Goal: Understand process/instructions: Learn how to perform a task or action

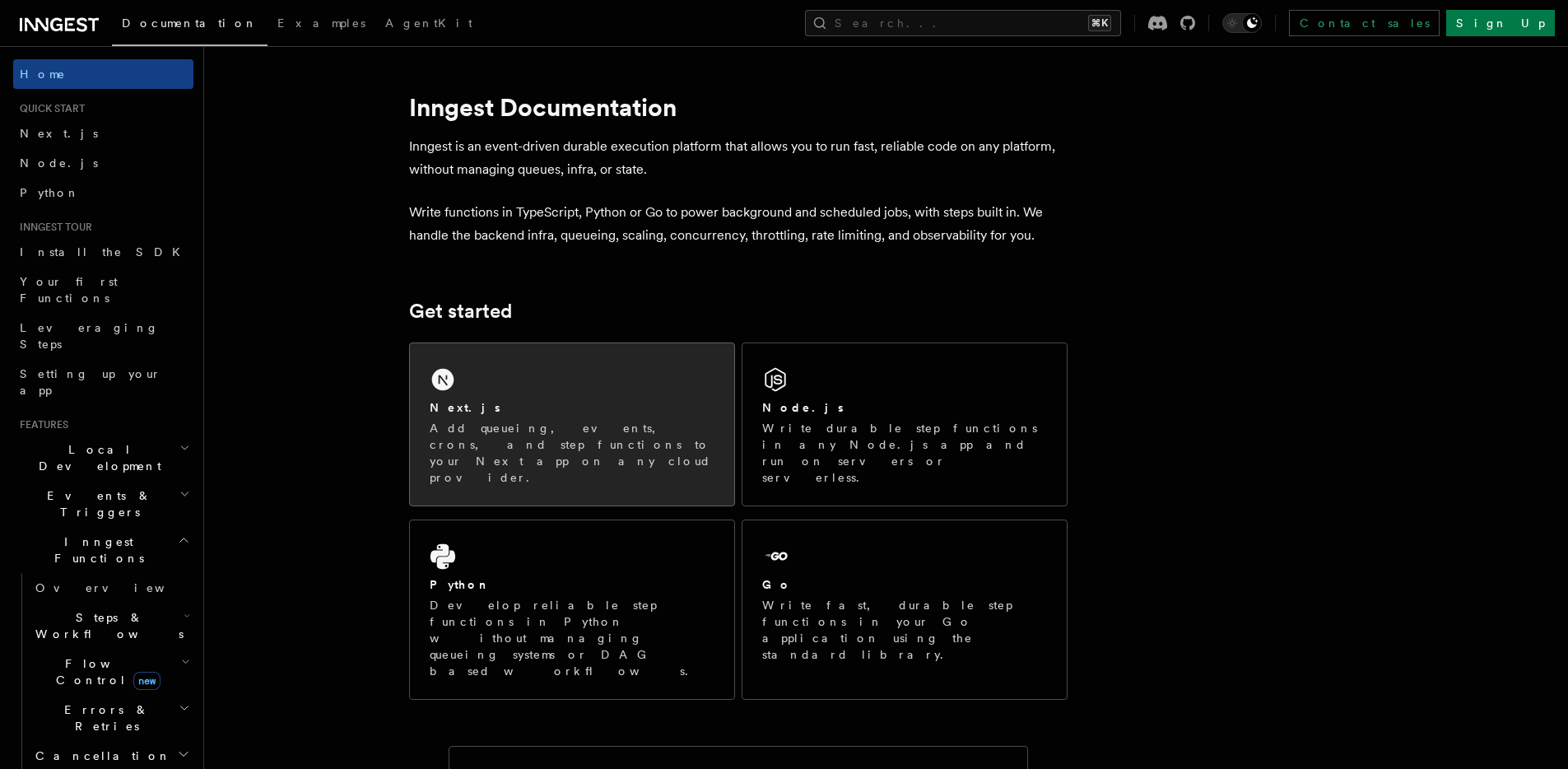
click at [516, 400] on div "Next.js" at bounding box center [571, 408] width 285 height 17
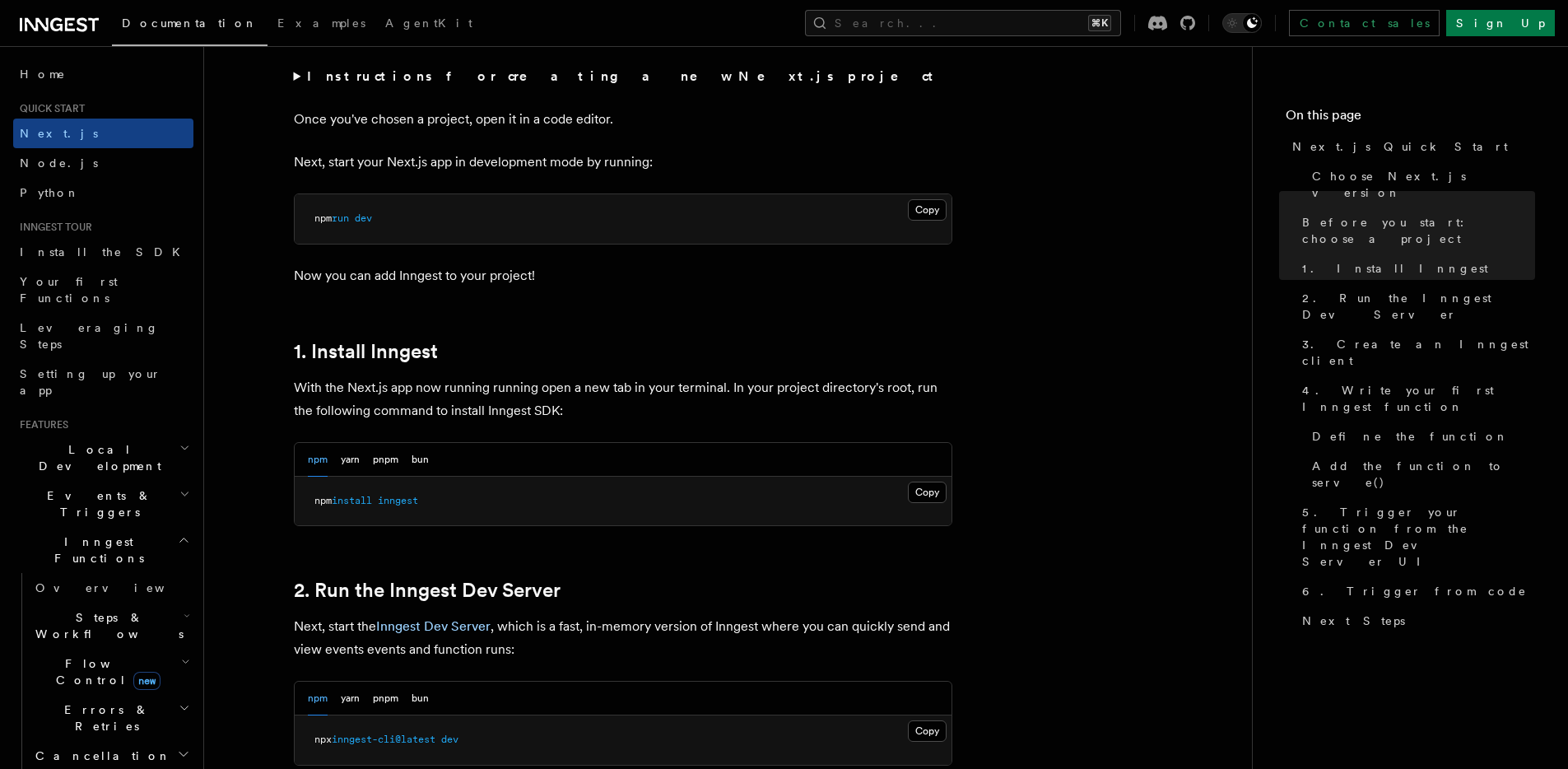
scroll to position [663, 0]
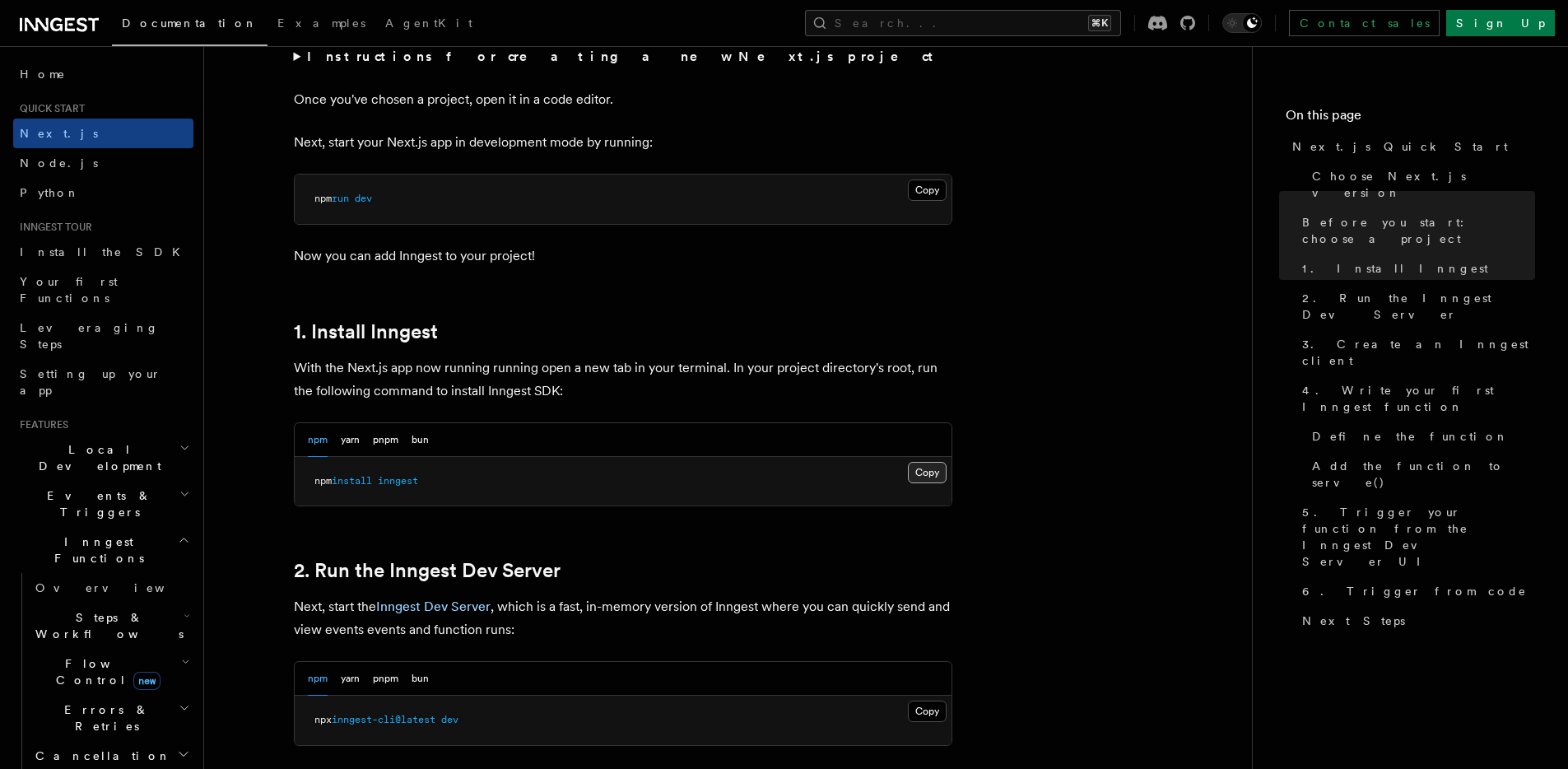
click at [932, 473] on button "Copy Copied" at bounding box center [927, 473] width 39 height 22
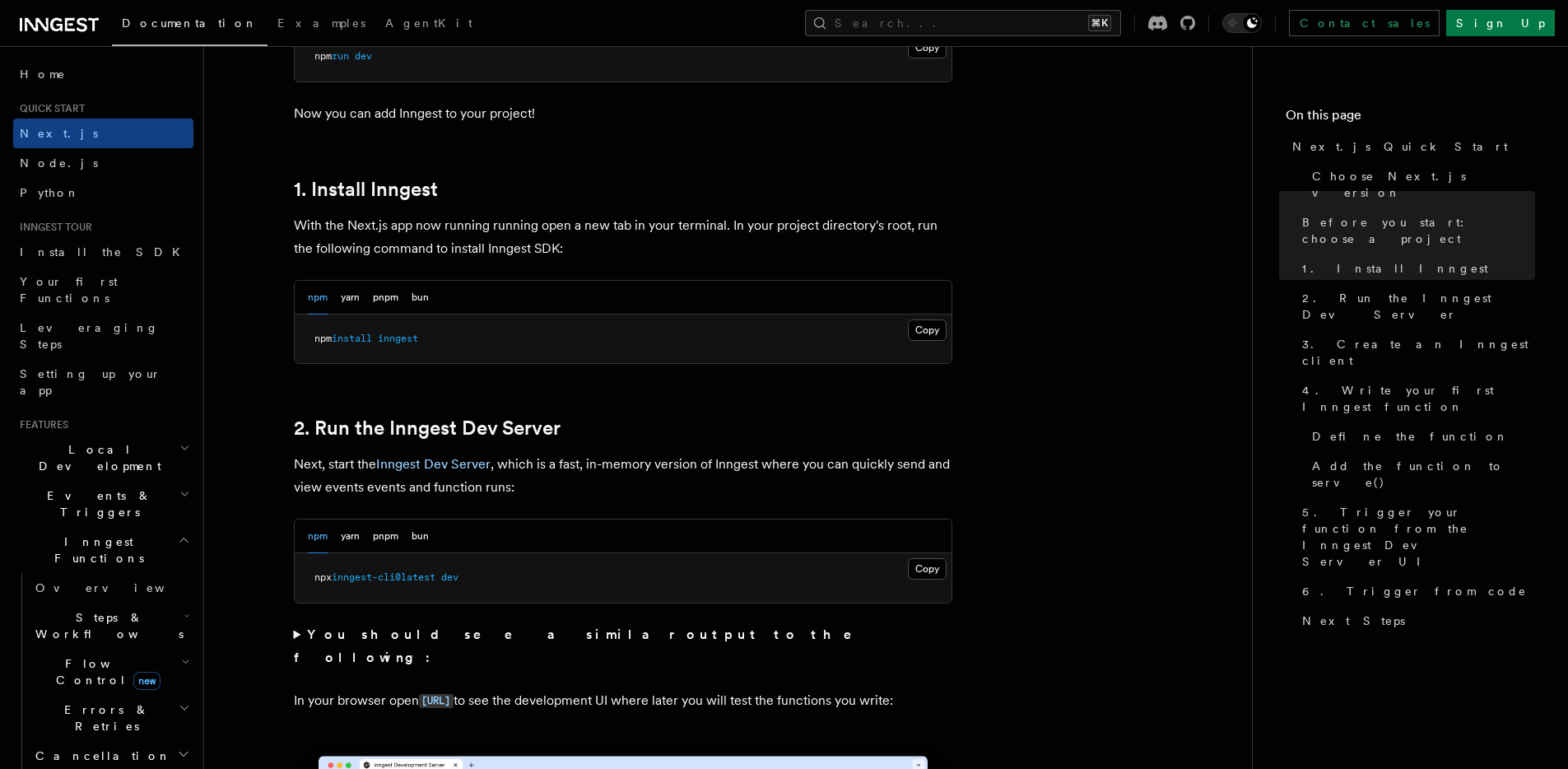
scroll to position [808, 0]
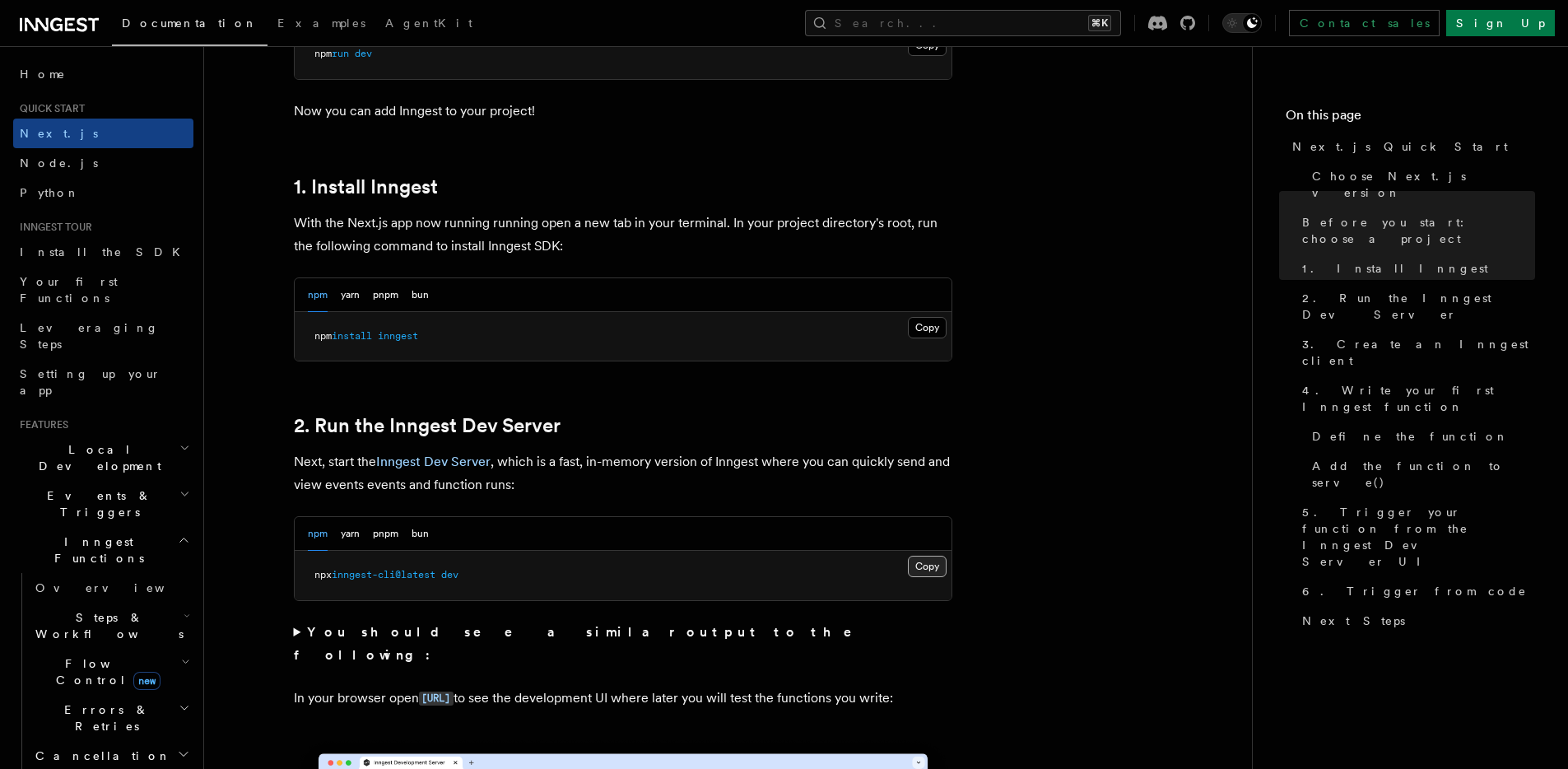
click at [930, 568] on button "Copy Copied" at bounding box center [927, 567] width 39 height 22
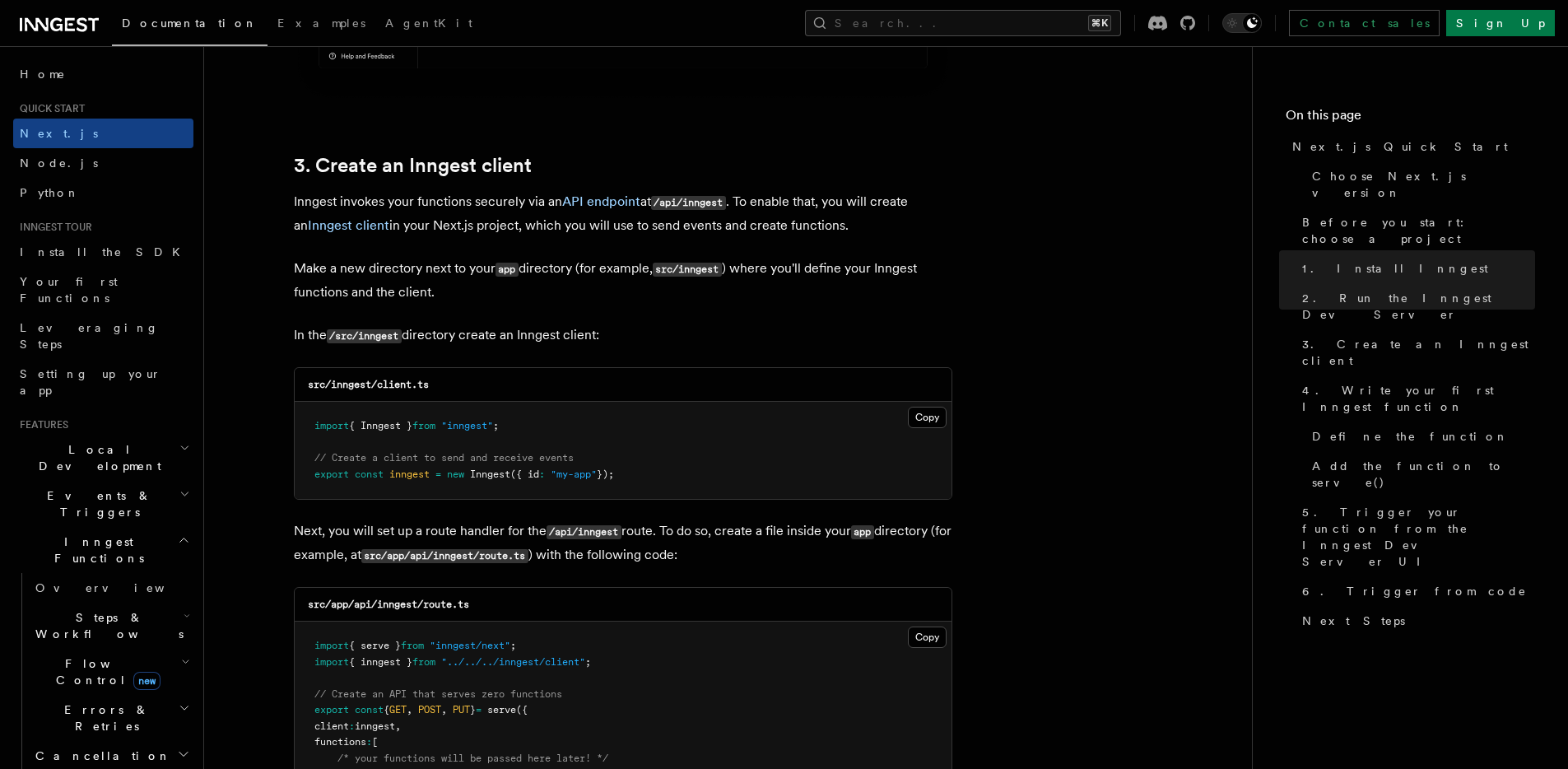
scroll to position [1860, 0]
click at [918, 418] on button "Copy Copied" at bounding box center [927, 415] width 39 height 22
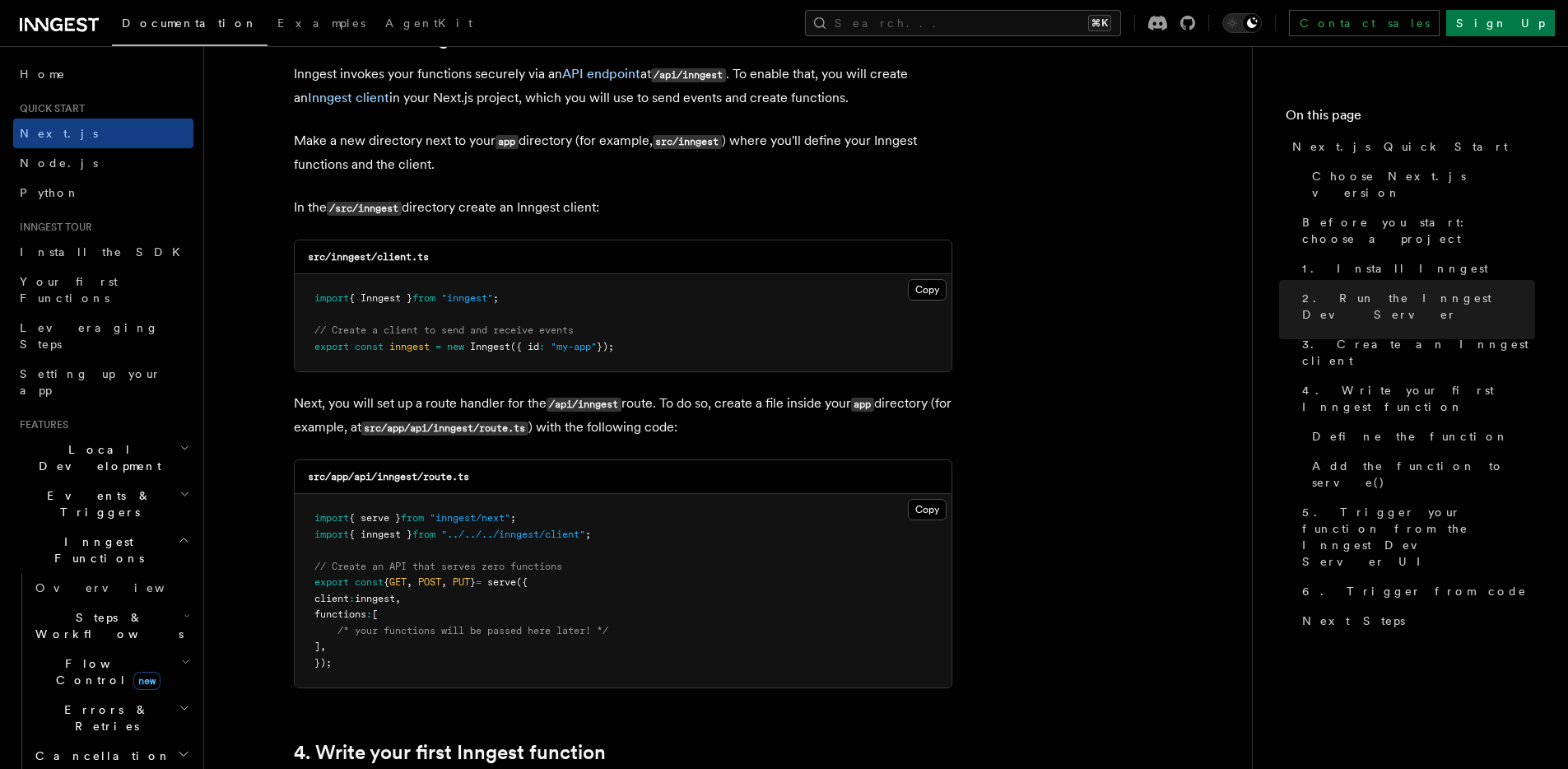
scroll to position [1988, 0]
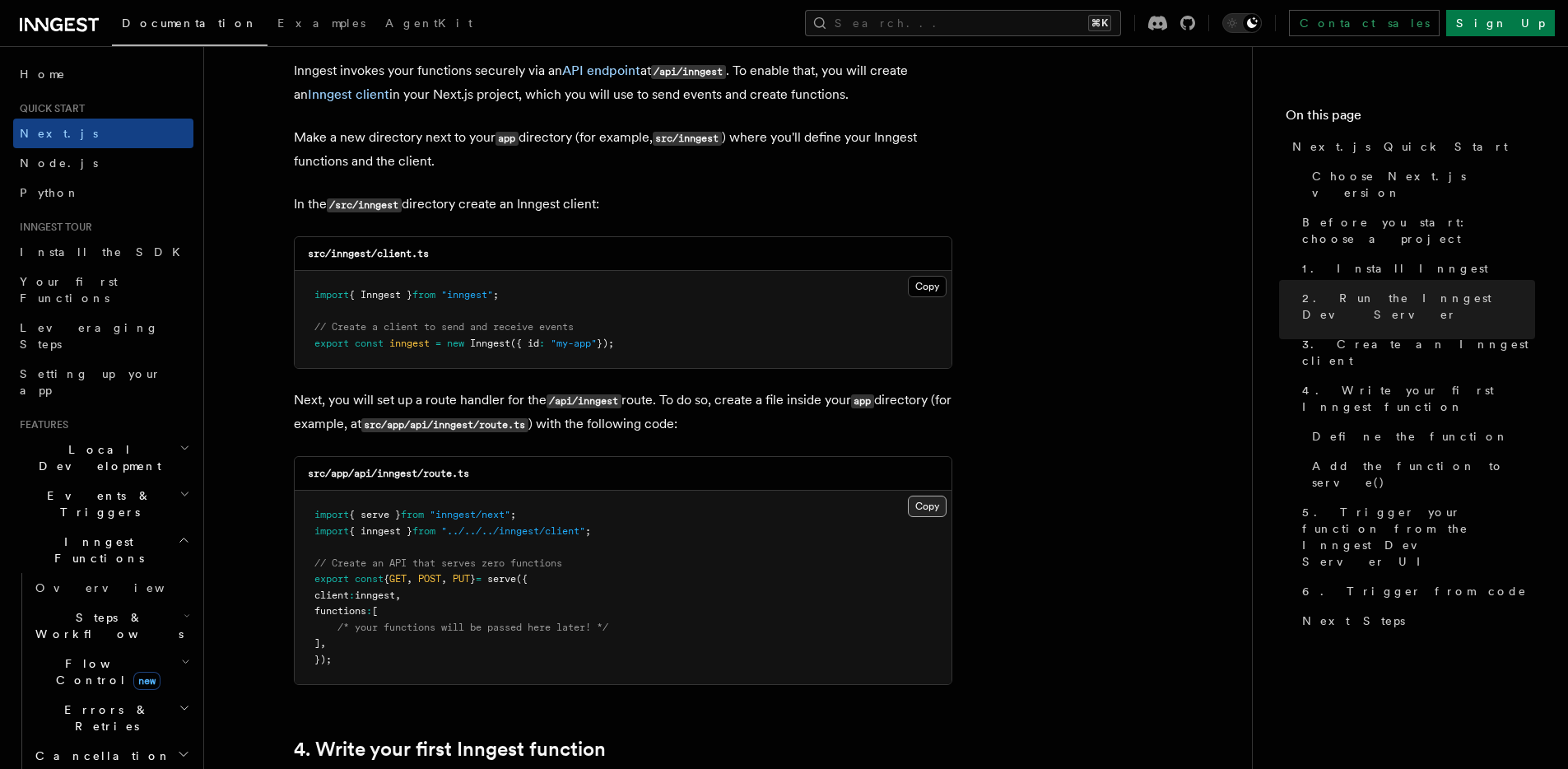
click at [924, 508] on button "Copy Copied" at bounding box center [927, 507] width 39 height 22
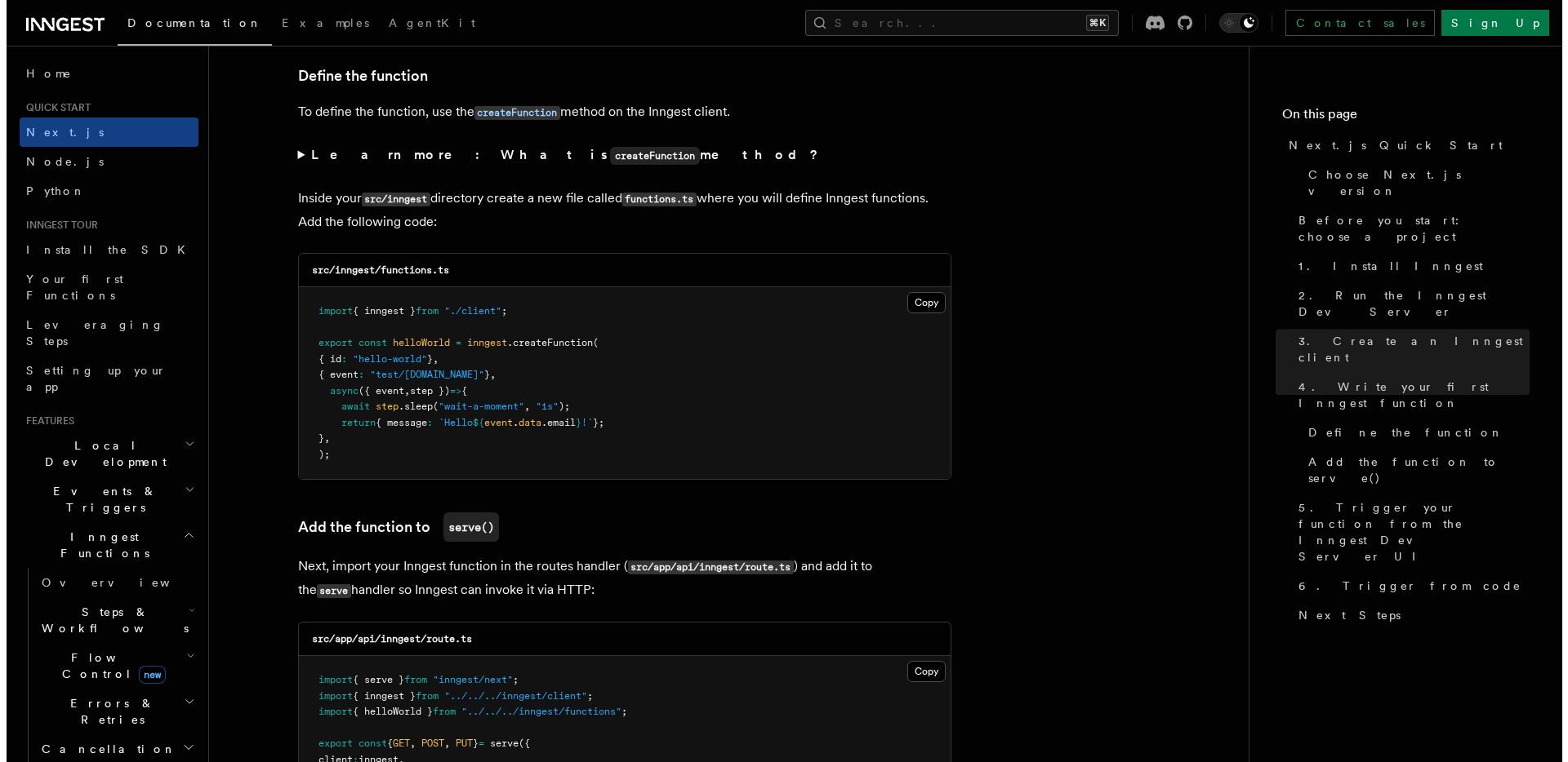
scroll to position [2777, 0]
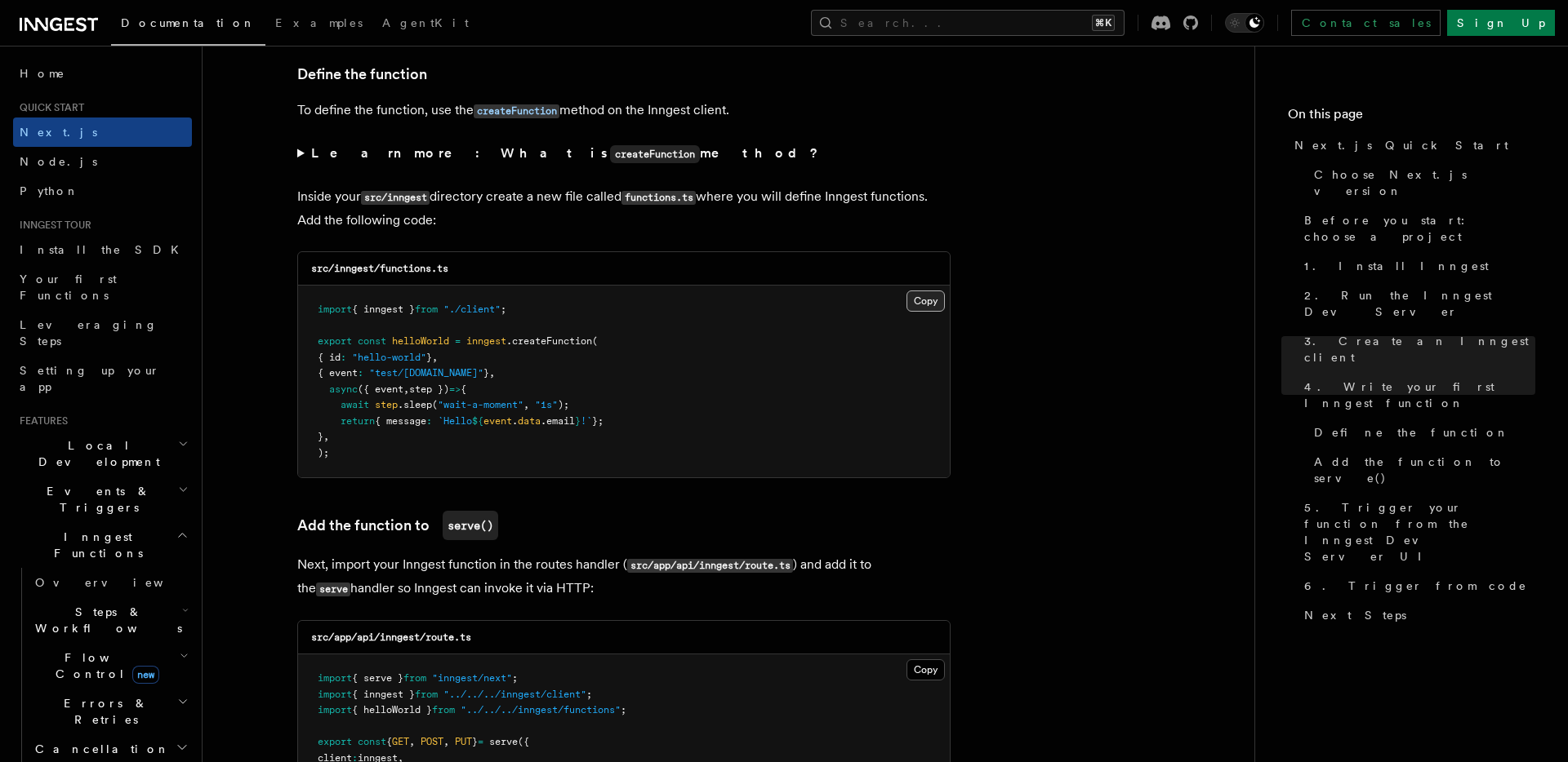
click at [918, 300] on button "Copy Copied" at bounding box center [926, 301] width 39 height 22
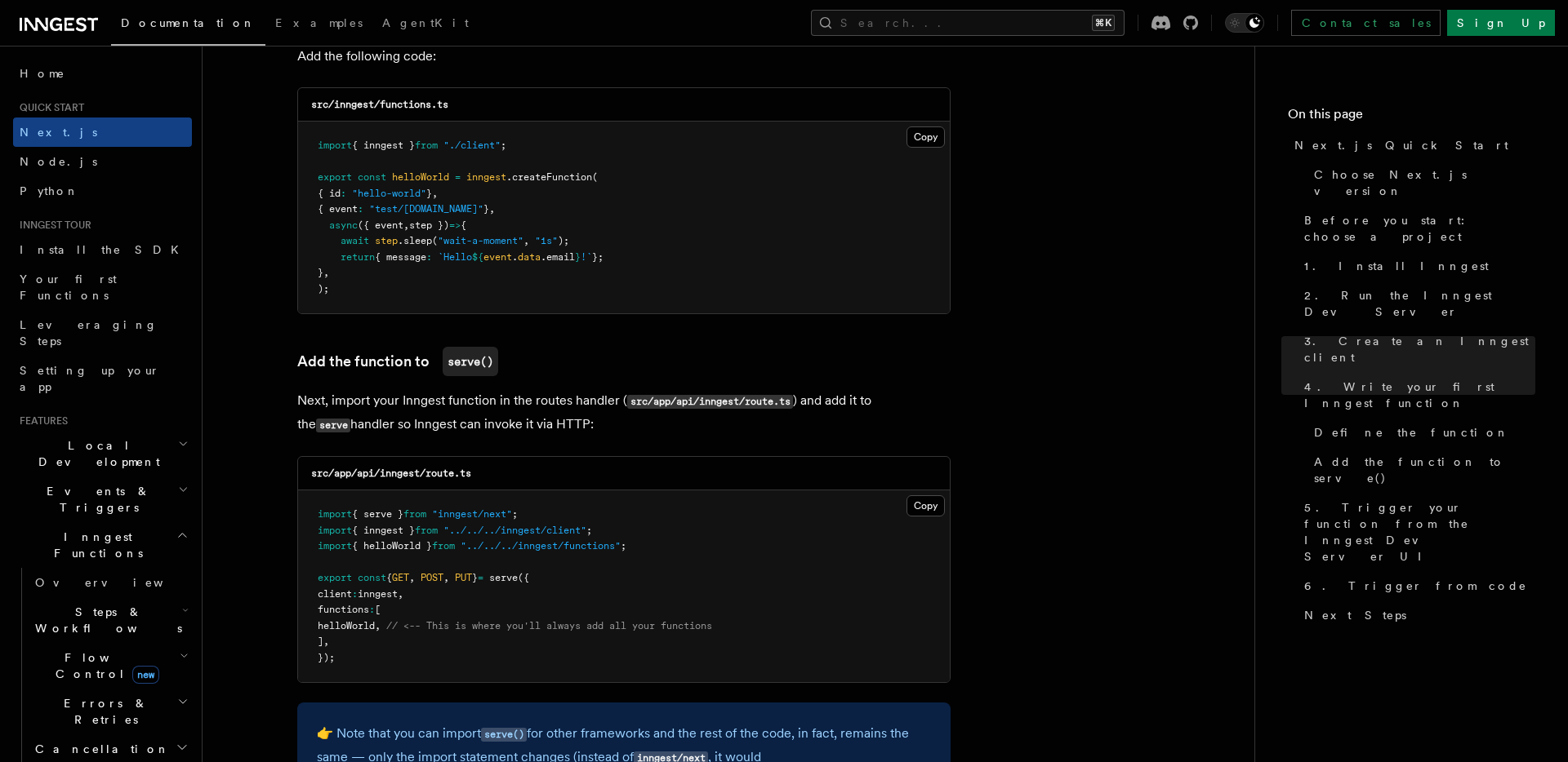
scroll to position [2958, 0]
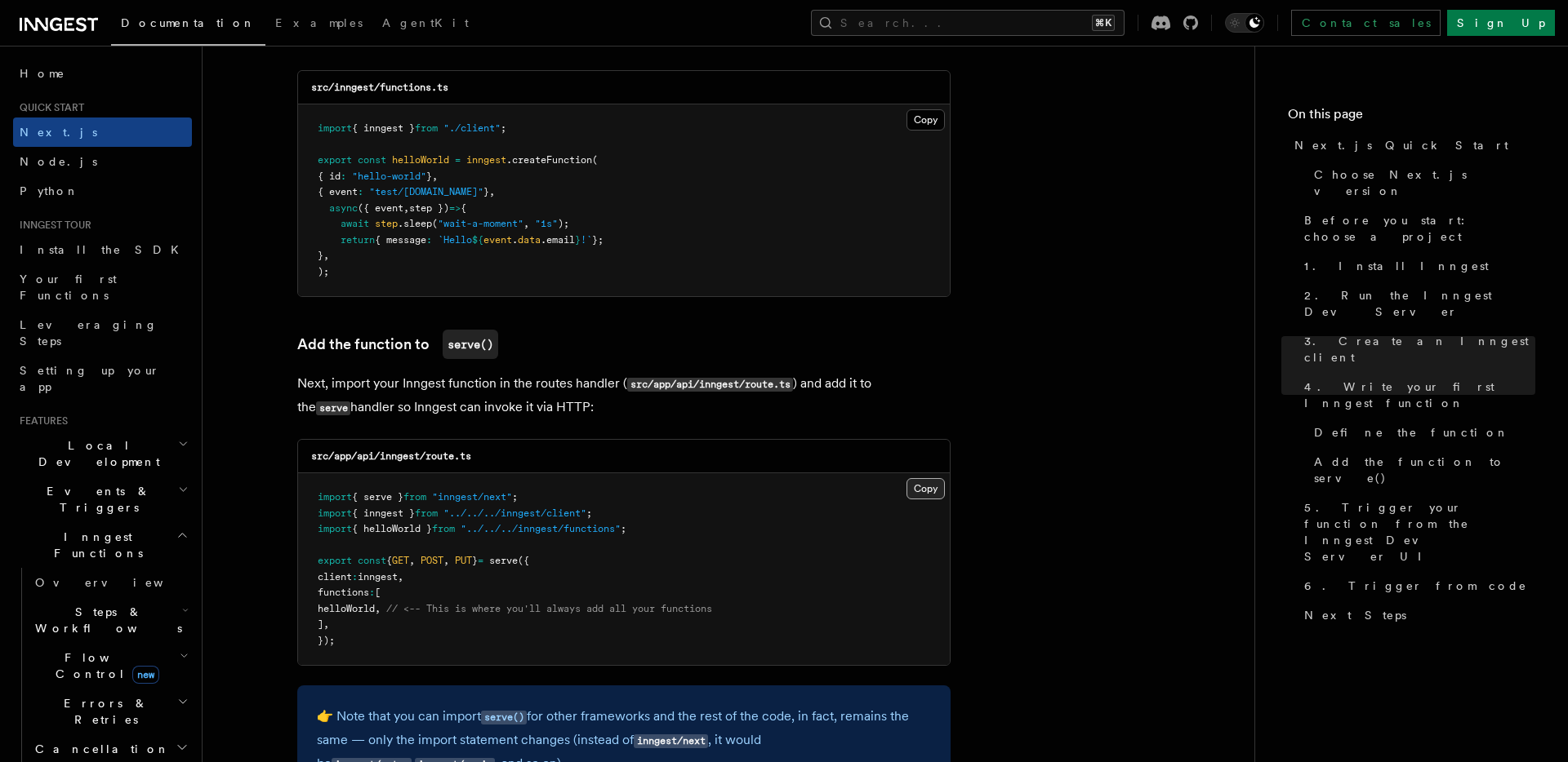
click at [924, 491] on button "Copy Copied" at bounding box center [926, 489] width 39 height 22
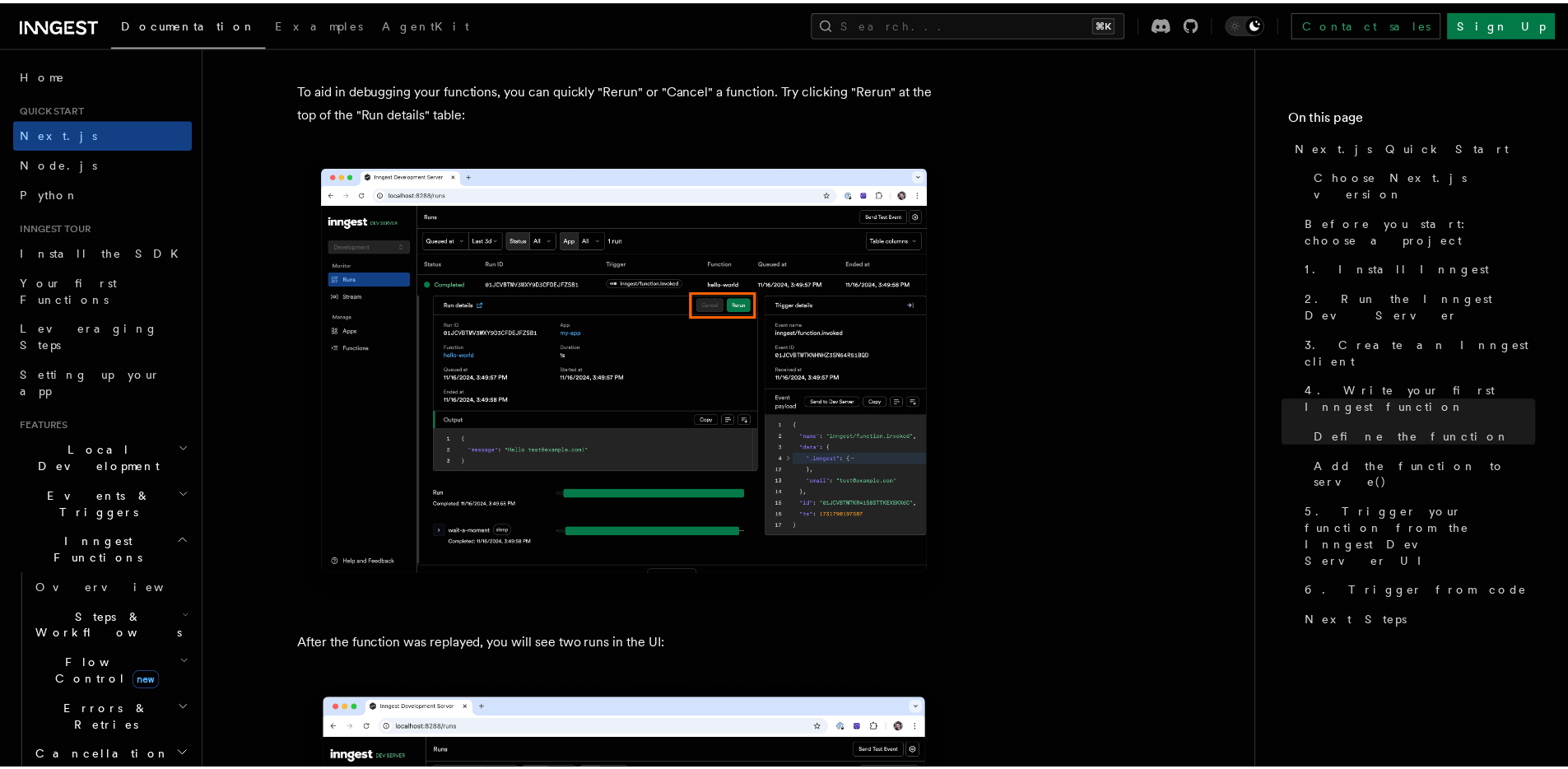
scroll to position [7208, 0]
